Goal: Information Seeking & Learning: Check status

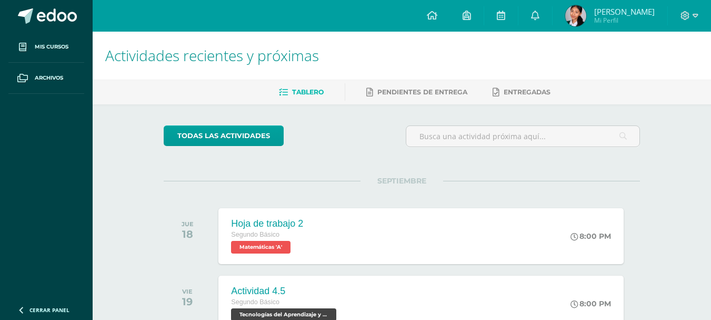
click at [608, 5] on span "Nathalie Jimena Mi Perfil" at bounding box center [610, 15] width 94 height 21
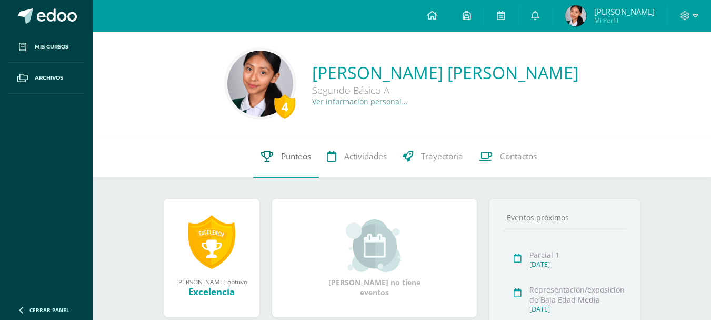
click at [298, 161] on span "Punteos" at bounding box center [296, 156] width 30 height 11
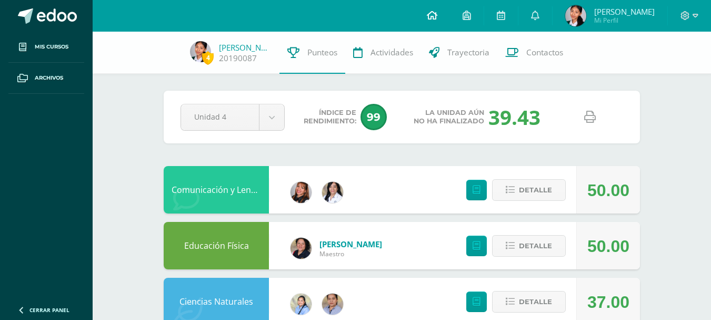
click at [436, 17] on icon at bounding box center [432, 15] width 11 height 9
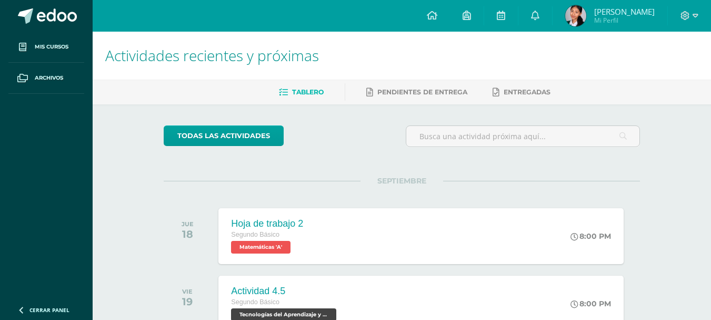
drag, startPoint x: 710, startPoint y: 69, endPoint x: 715, endPoint y: 79, distance: 10.8
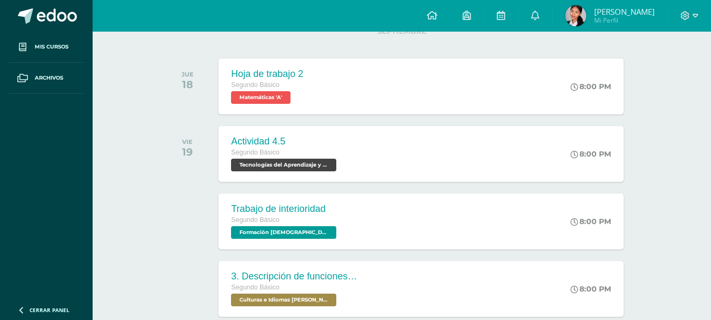
scroll to position [165, 0]
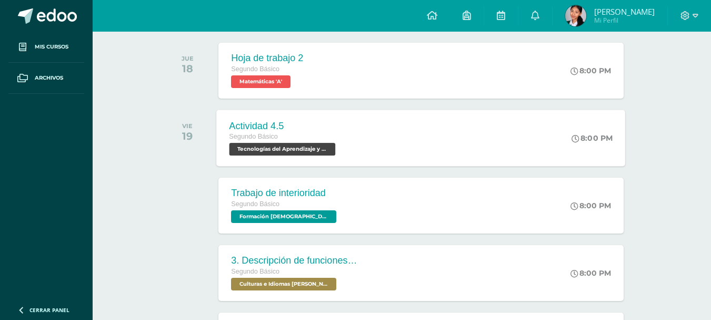
click at [570, 139] on div "8:00 PM" at bounding box center [598, 137] width 56 height 56
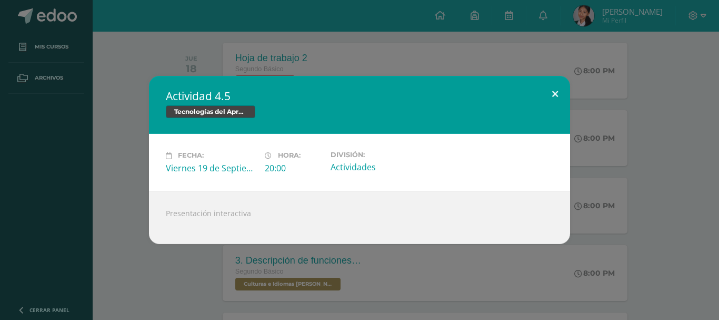
click at [559, 92] on button at bounding box center [555, 94] width 30 height 36
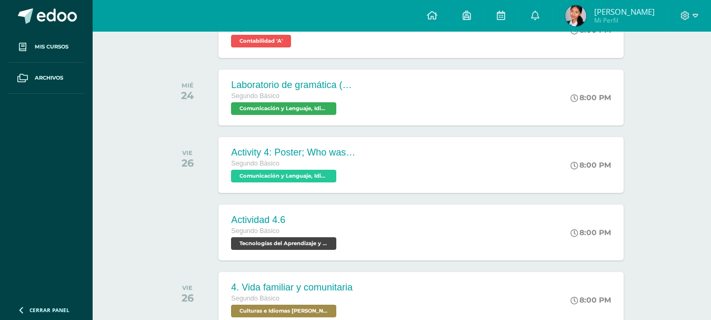
scroll to position [1024, 0]
